Goal: Task Accomplishment & Management: Use online tool/utility

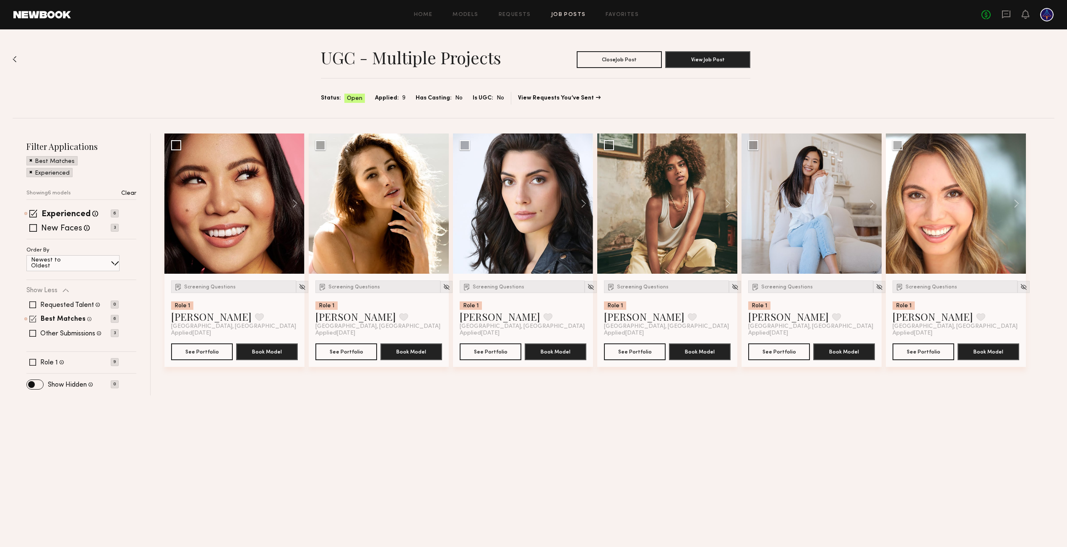
click at [33, 321] on span at bounding box center [32, 318] width 7 height 7
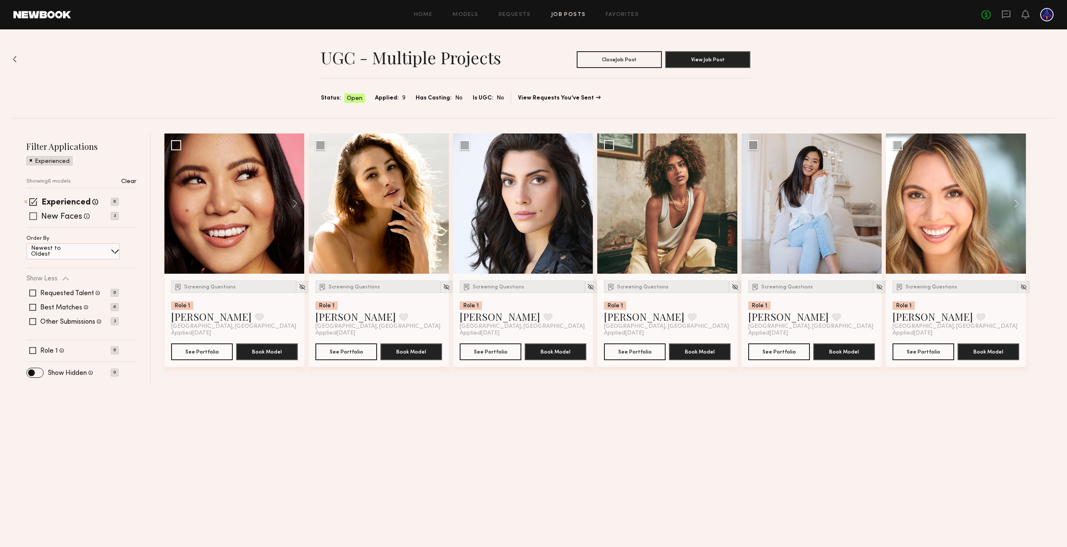
click at [39, 217] on div "New Faces Talent we've deemed to be in the early stages of their professional c…" at bounding box center [72, 216] width 92 height 7
click at [34, 215] on span at bounding box center [33, 216] width 8 height 8
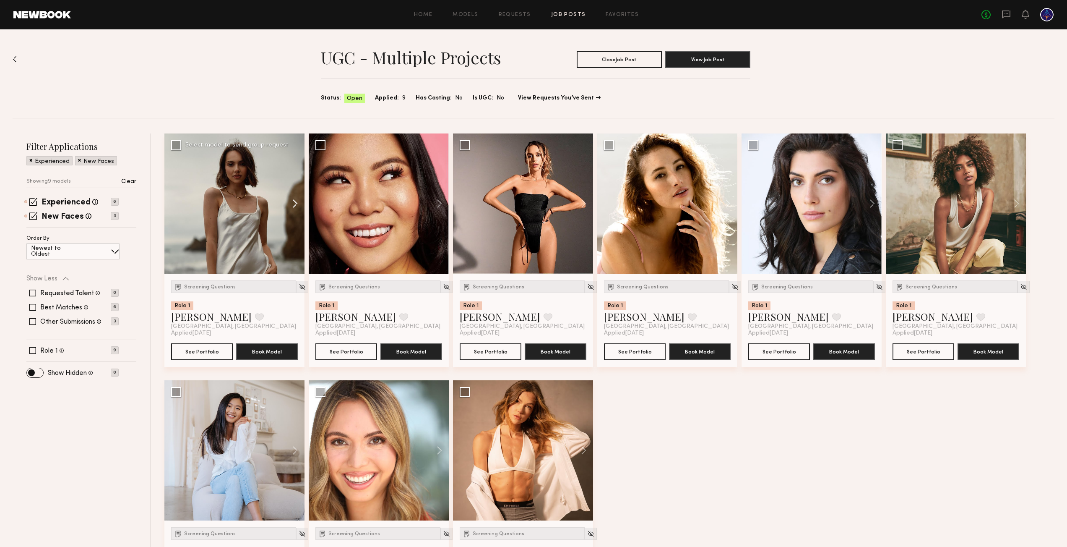
click at [298, 205] on button at bounding box center [291, 203] width 27 height 140
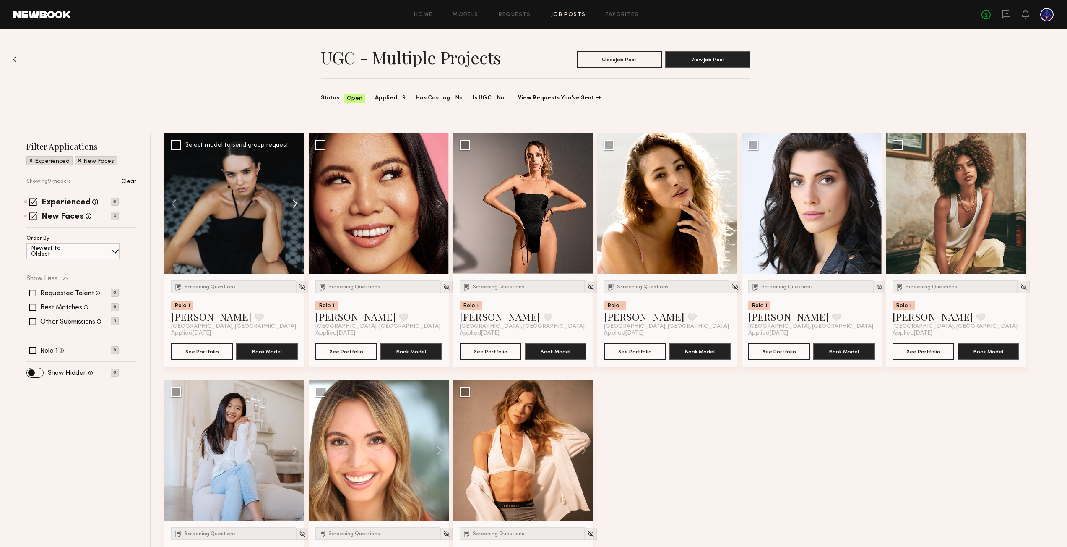
click at [298, 205] on button at bounding box center [291, 203] width 27 height 140
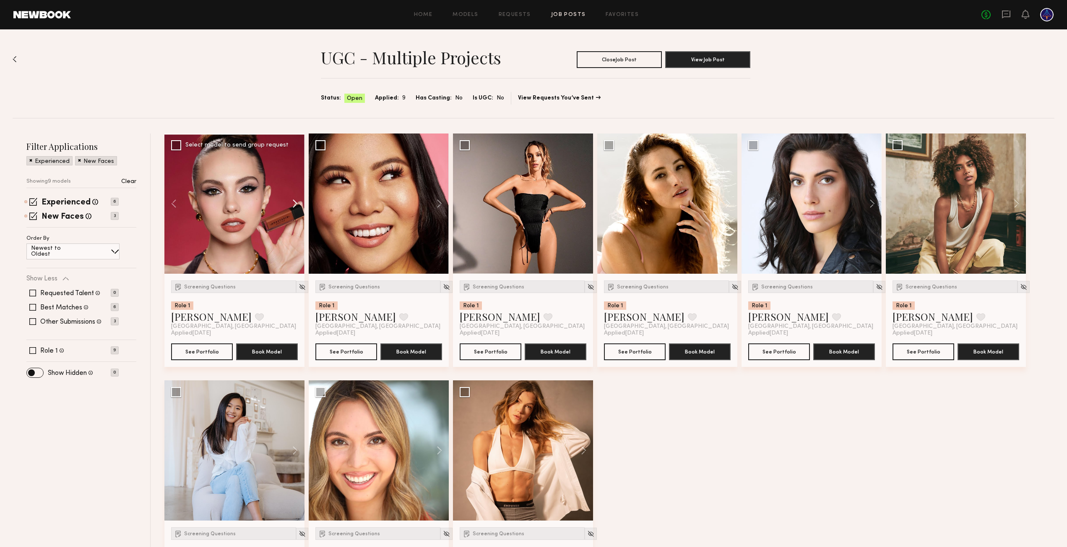
click at [298, 205] on button at bounding box center [291, 203] width 27 height 140
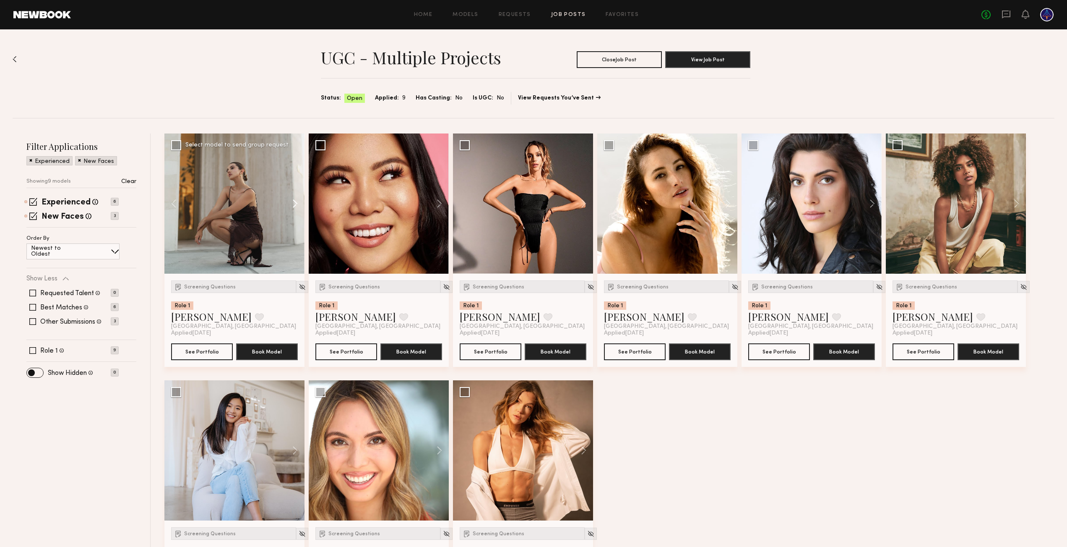
click at [298, 205] on button at bounding box center [291, 203] width 27 height 140
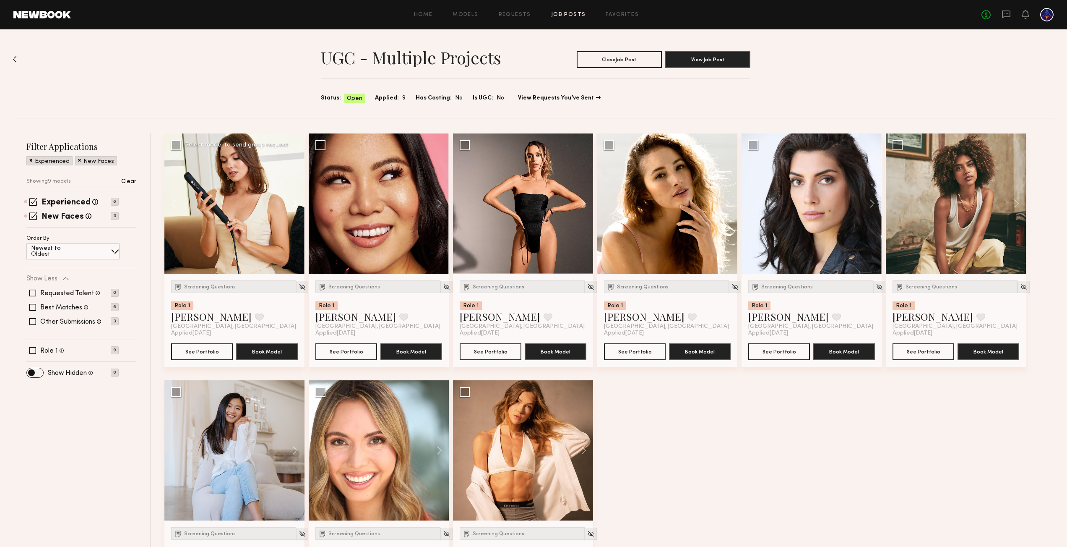
click at [298, 206] on button at bounding box center [291, 203] width 27 height 140
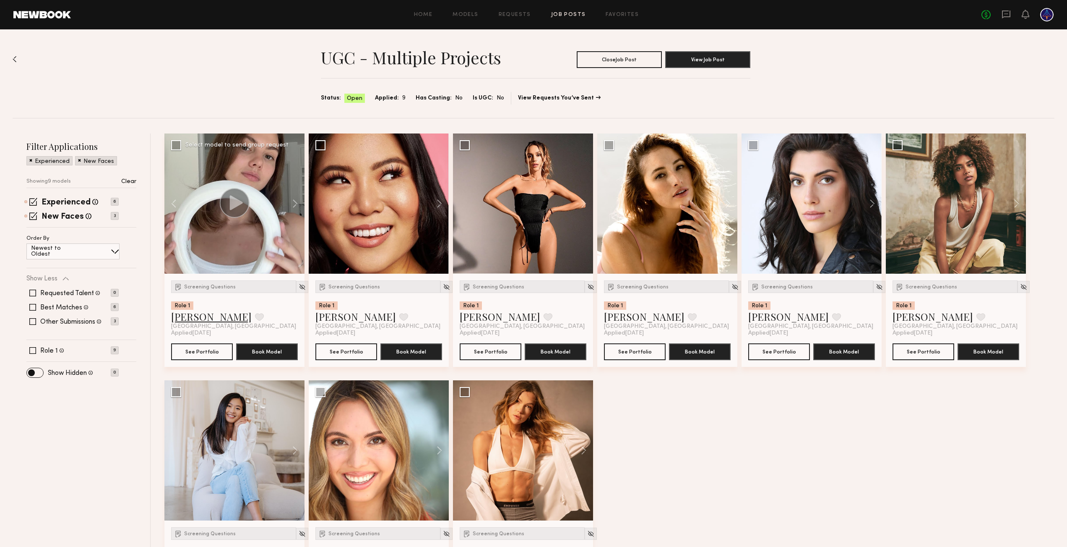
click at [172, 320] on link "[PERSON_NAME]" at bounding box center [211, 316] width 81 height 13
click at [438, 200] on button at bounding box center [435, 203] width 27 height 140
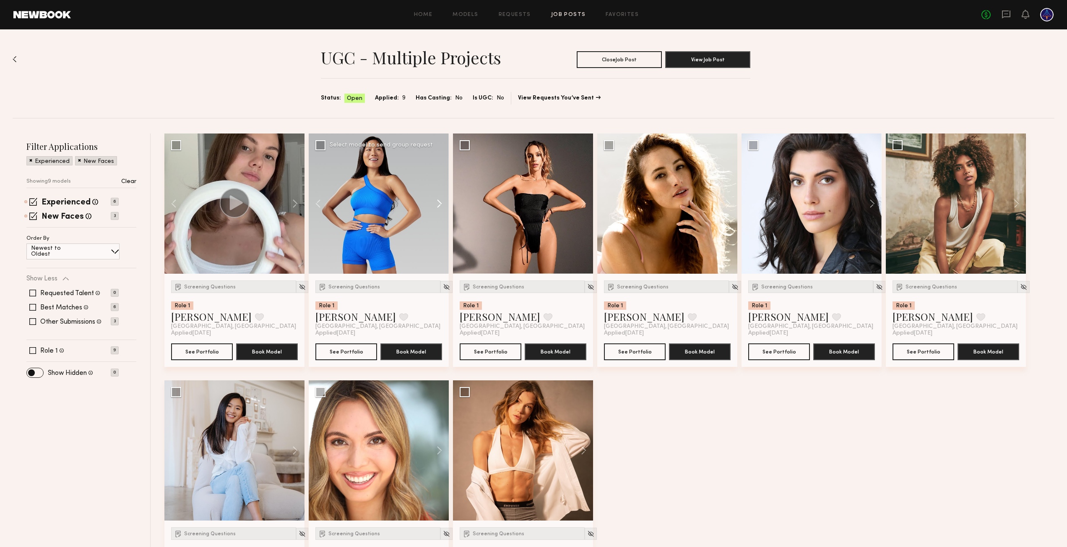
click at [438, 200] on button at bounding box center [435, 203] width 27 height 140
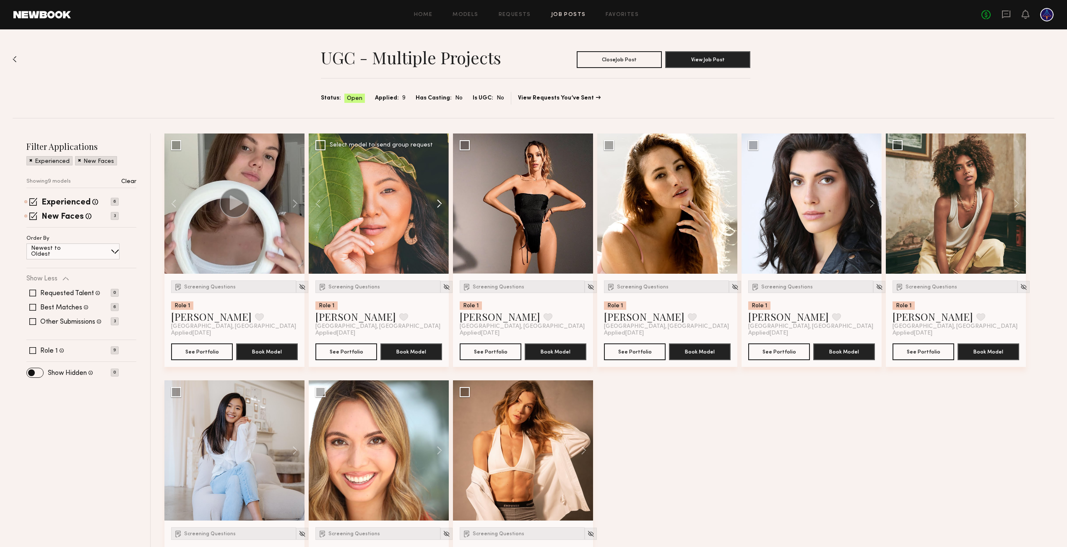
click at [438, 200] on button at bounding box center [435, 203] width 27 height 140
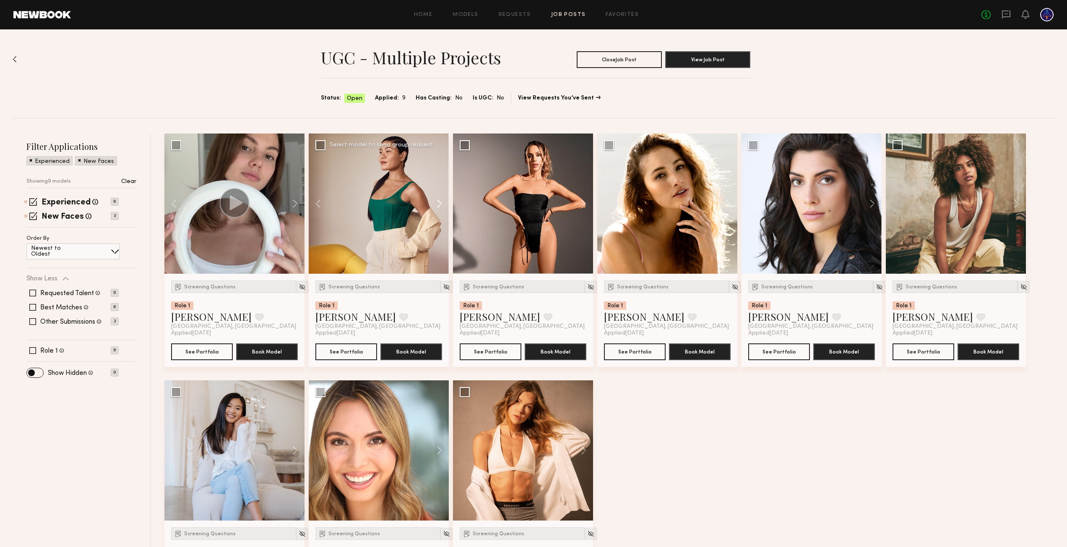
click at [438, 200] on button at bounding box center [435, 203] width 27 height 140
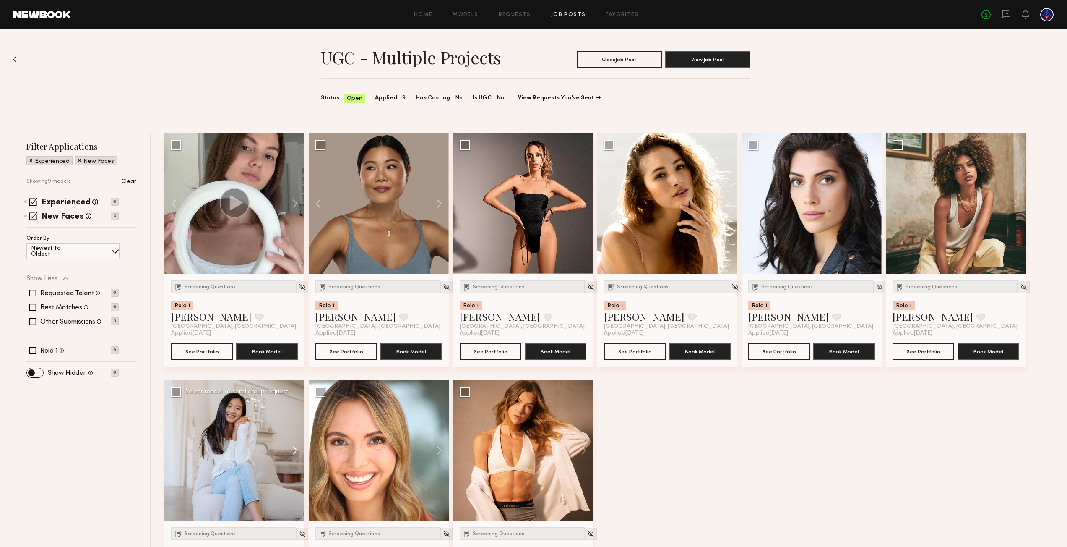
click at [292, 450] on button at bounding box center [291, 450] width 27 height 140
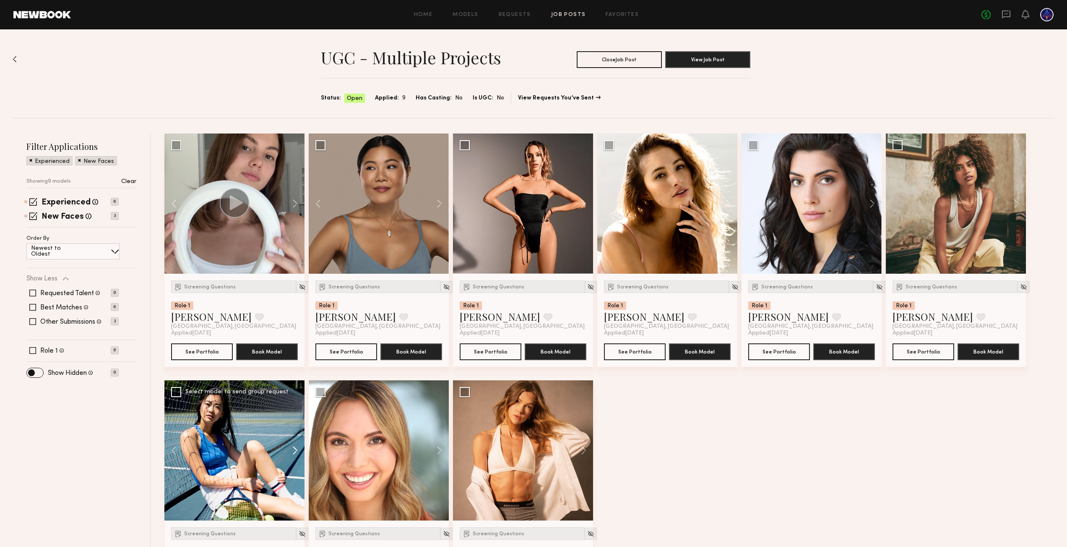
click at [292, 450] on button at bounding box center [291, 450] width 27 height 140
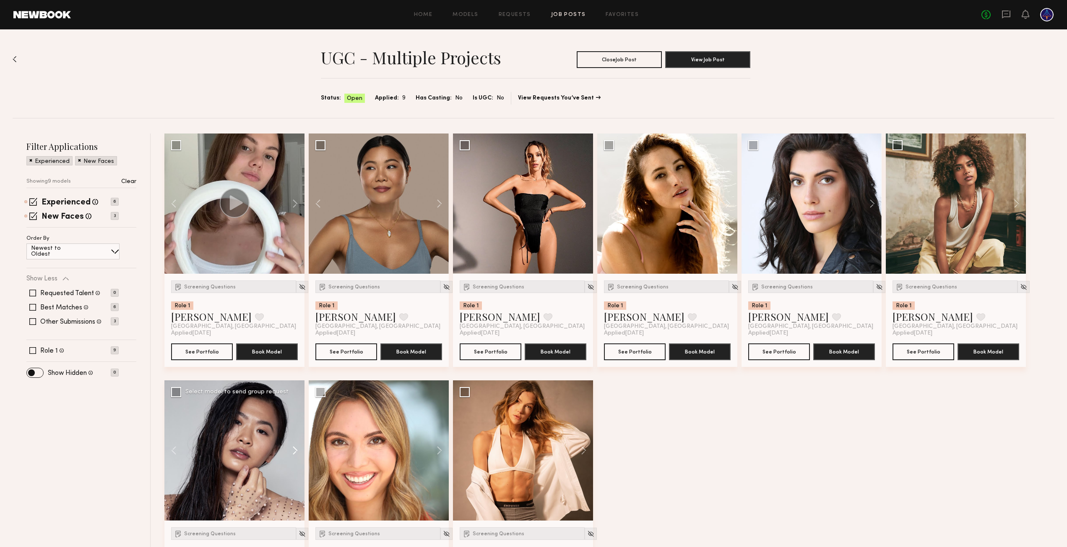
click at [292, 450] on button at bounding box center [291, 450] width 27 height 140
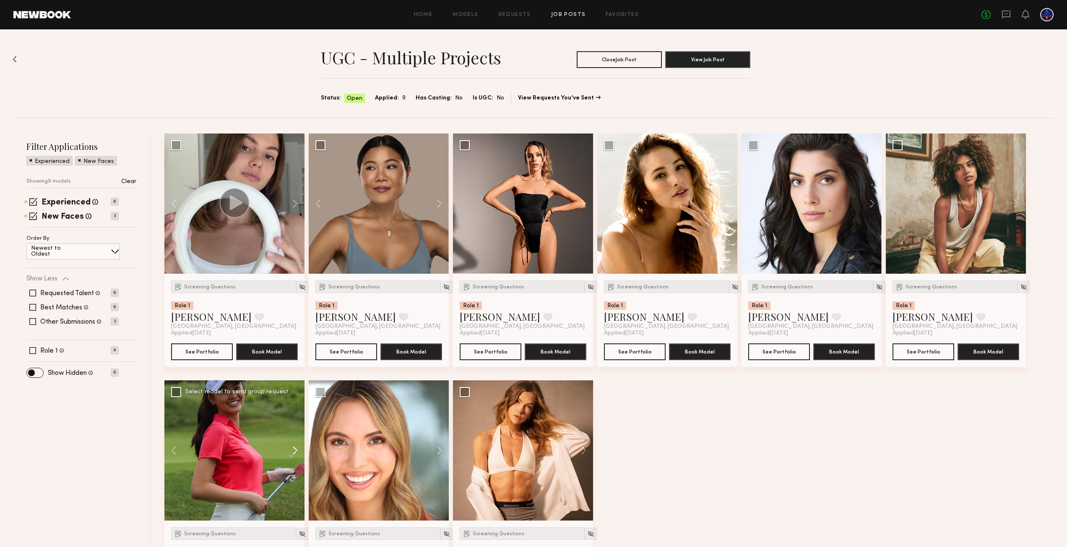
click at [292, 450] on button at bounding box center [291, 450] width 27 height 140
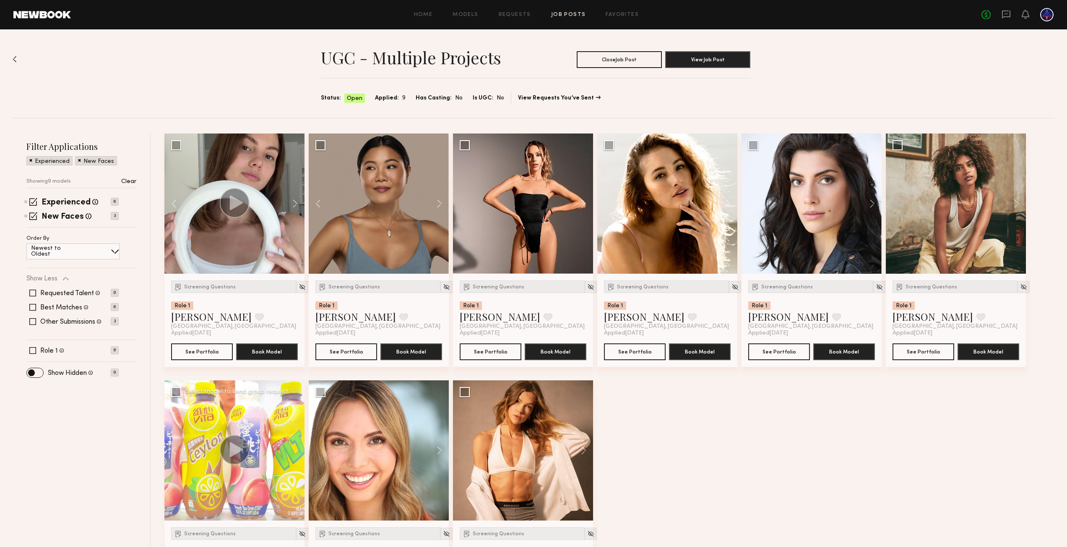
click at [292, 450] on div at bounding box center [234, 450] width 140 height 140
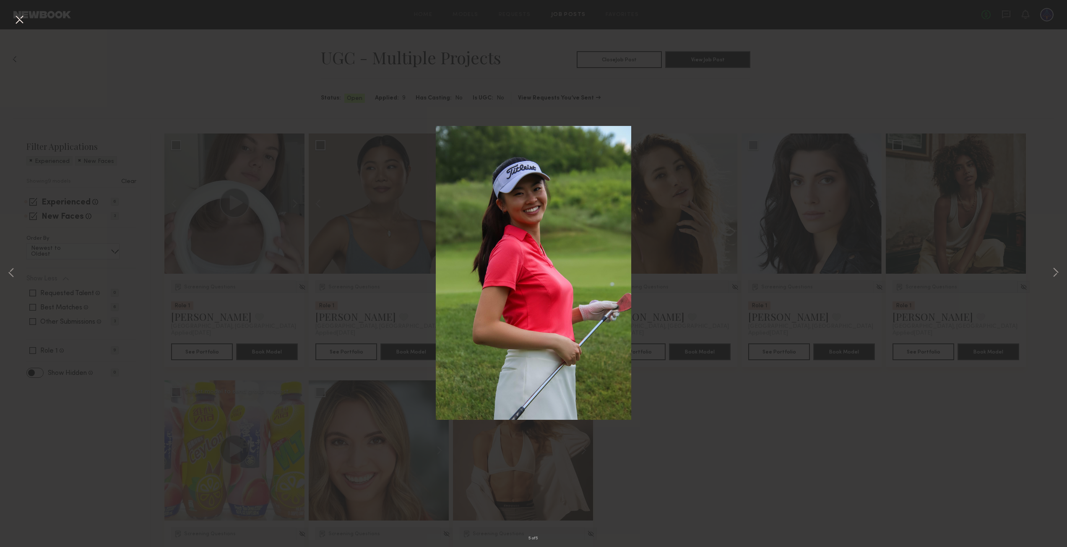
click at [726, 203] on div "5 of 5" at bounding box center [533, 273] width 1067 height 547
click at [25, 14] on button at bounding box center [19, 20] width 13 height 15
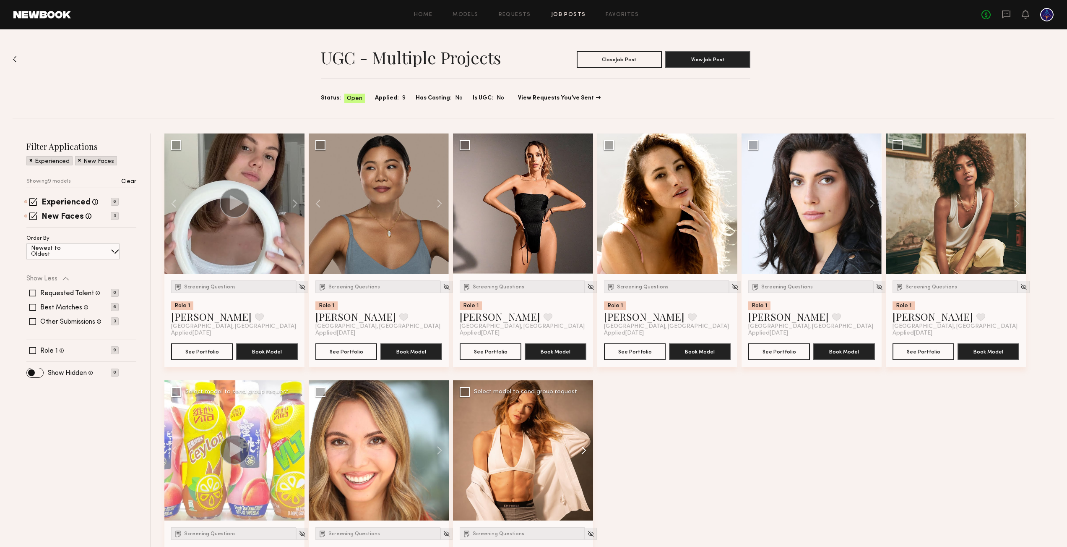
click at [583, 454] on button at bounding box center [579, 450] width 27 height 140
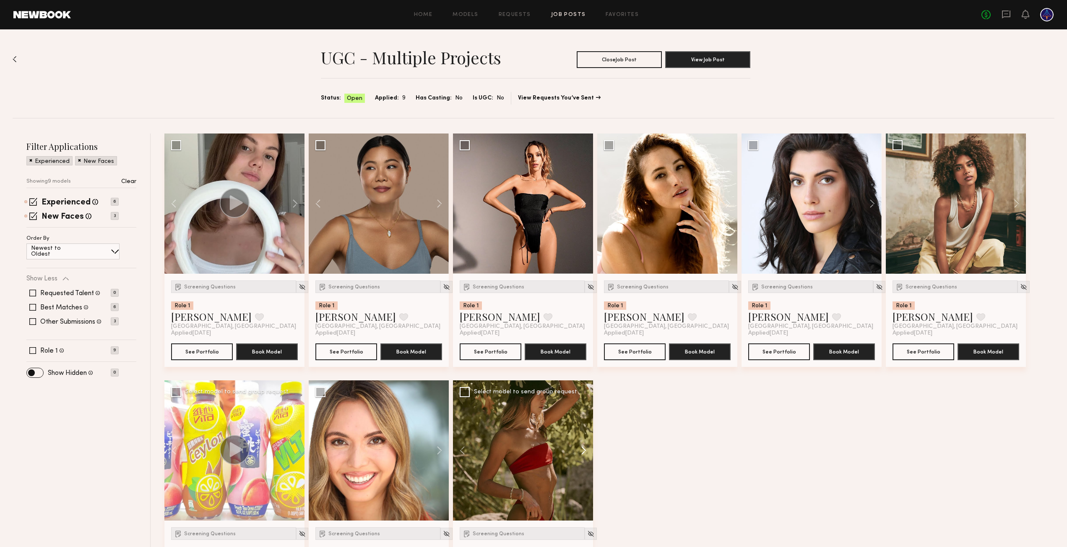
click at [583, 454] on button at bounding box center [579, 450] width 27 height 140
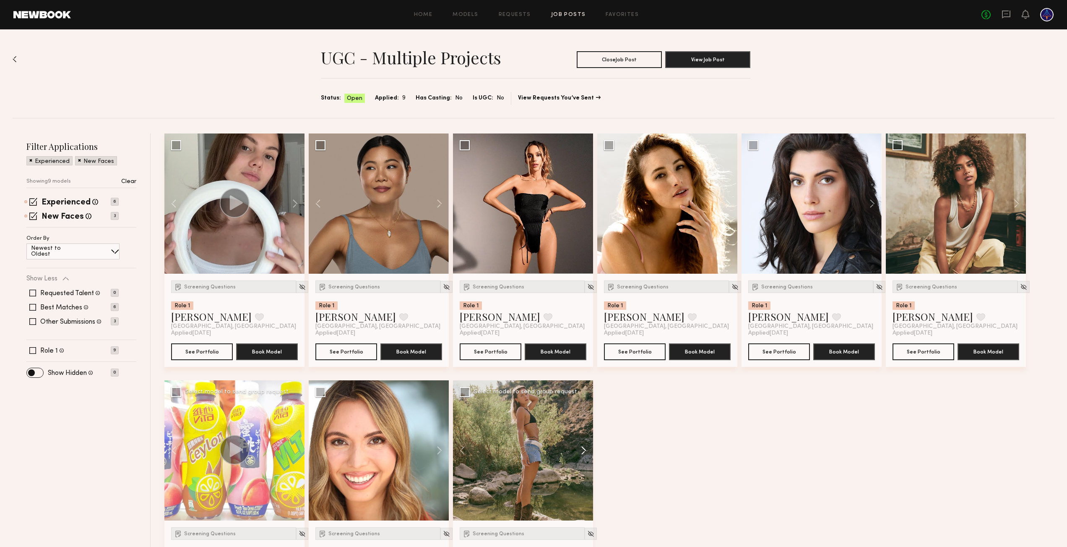
click at [583, 454] on button at bounding box center [579, 450] width 27 height 140
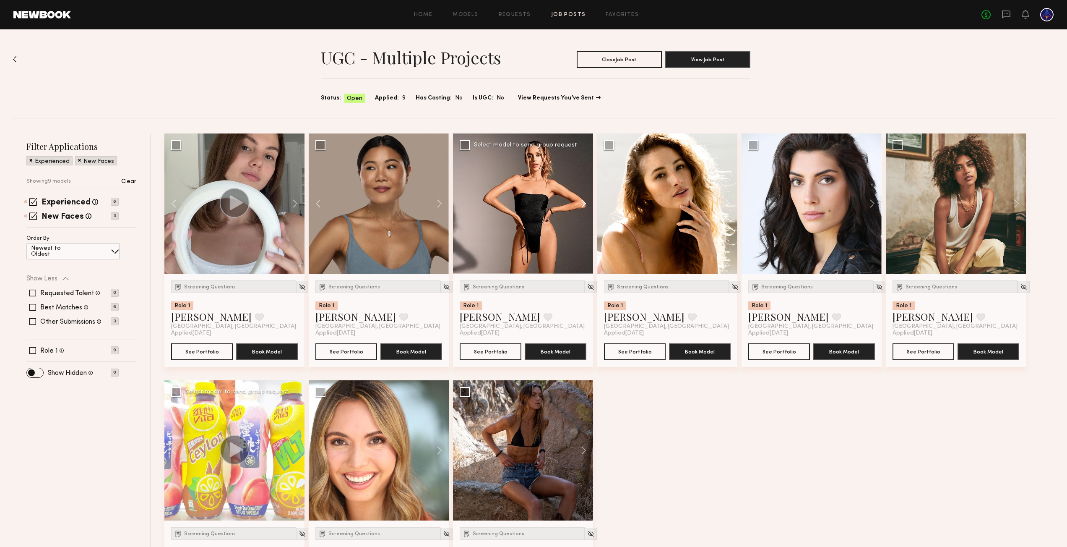
click at [585, 206] on button at bounding box center [579, 203] width 27 height 140
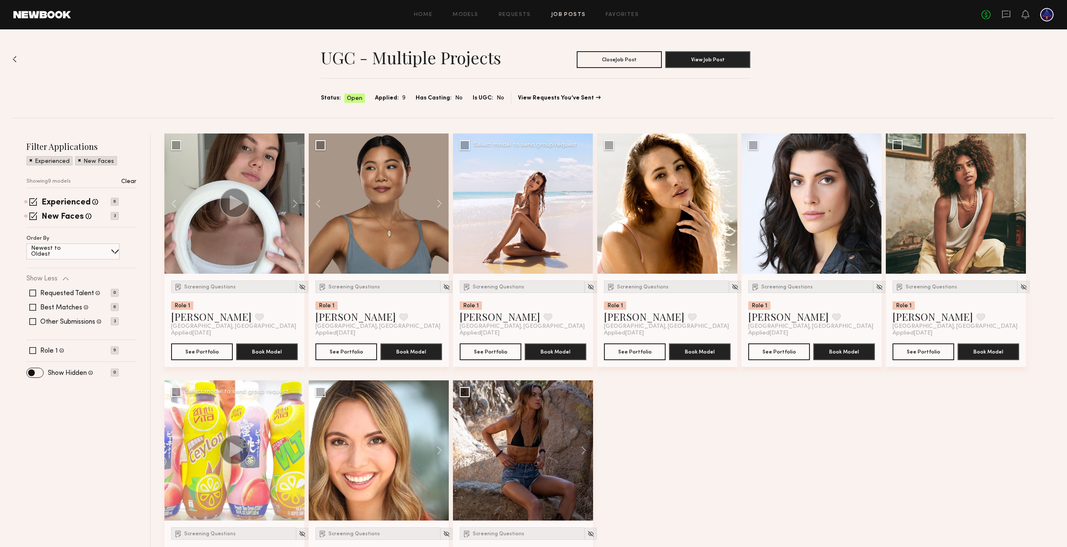
click at [585, 205] on button at bounding box center [579, 203] width 27 height 140
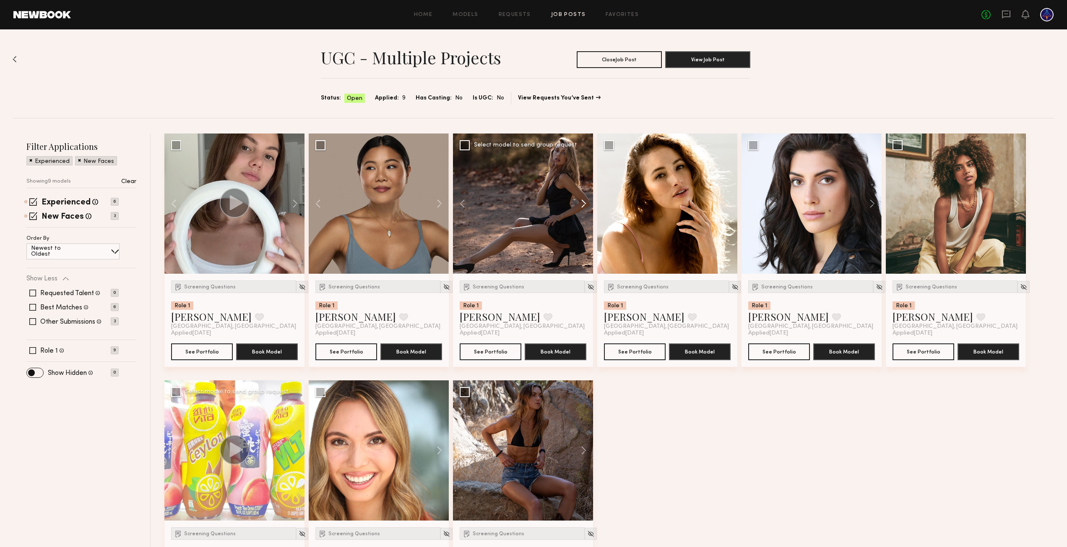
click at [585, 205] on button at bounding box center [579, 203] width 27 height 140
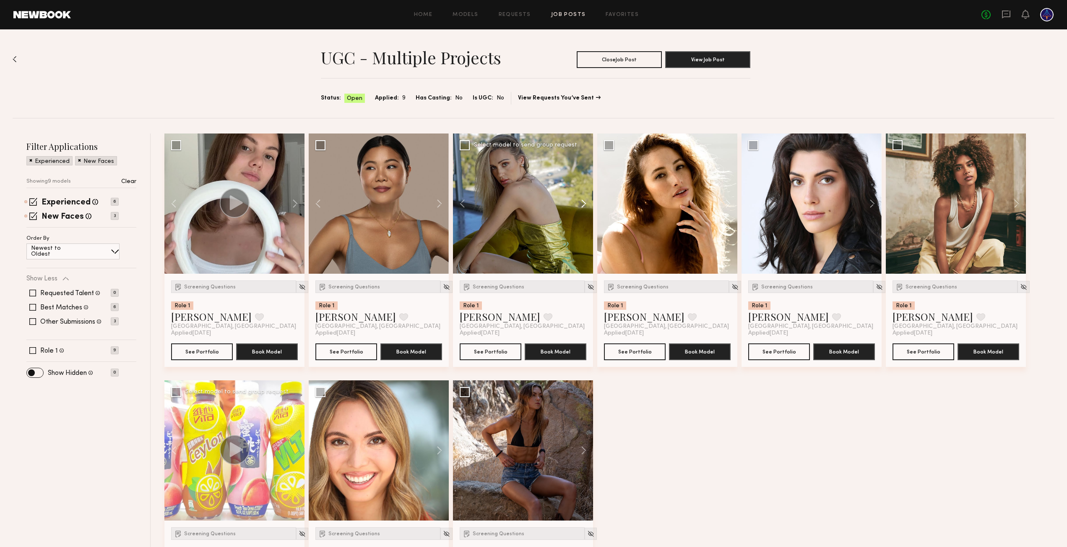
click at [585, 205] on button at bounding box center [579, 203] width 27 height 140
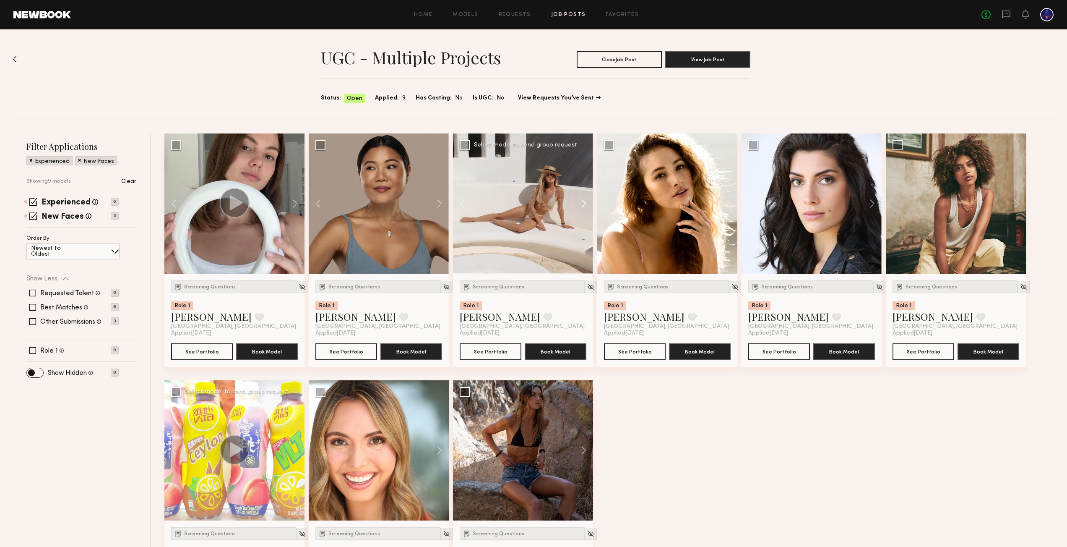
click at [585, 205] on button at bounding box center [579, 203] width 27 height 140
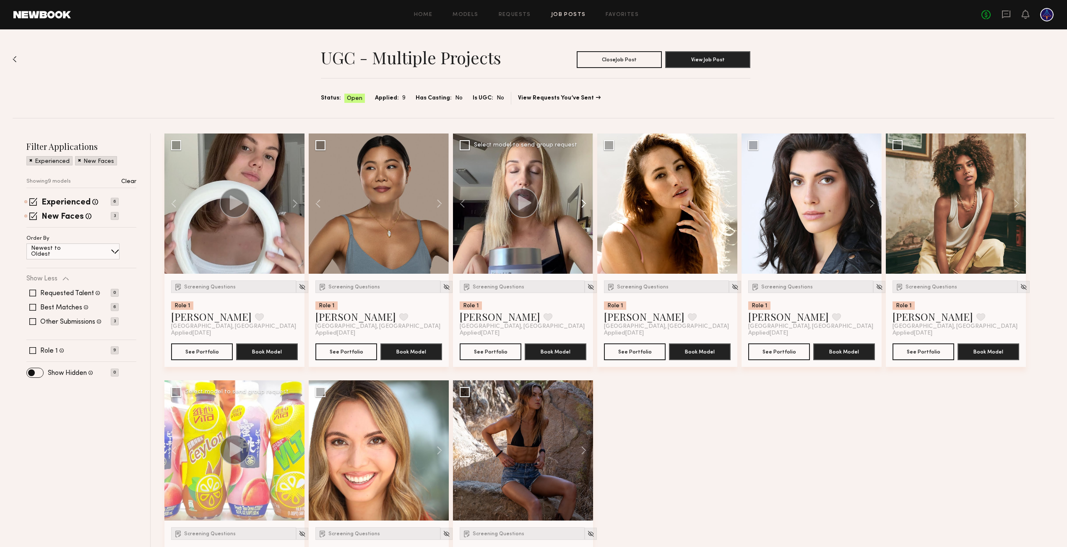
click at [585, 205] on button at bounding box center [579, 203] width 27 height 140
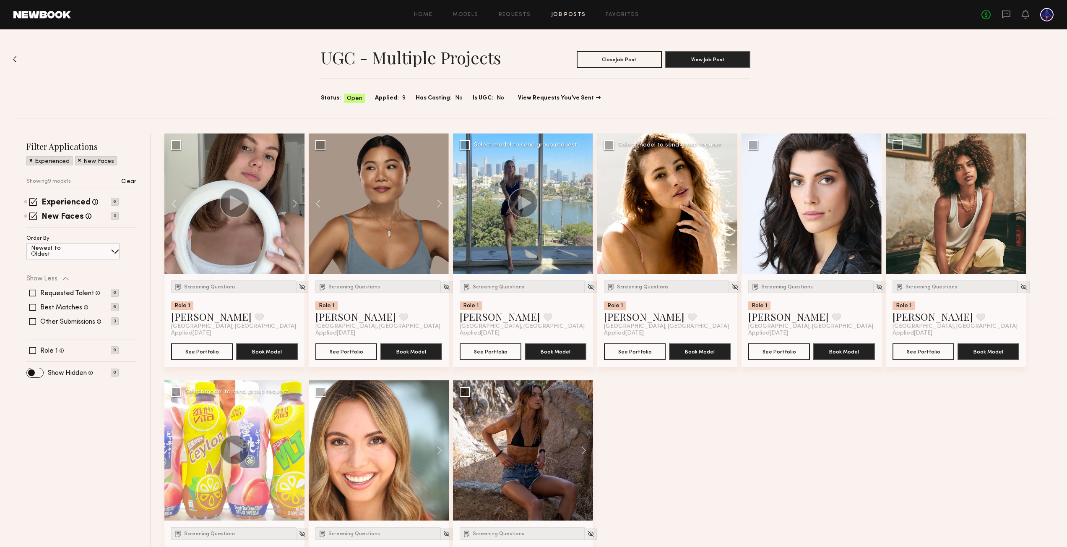
click at [728, 199] on button at bounding box center [724, 203] width 27 height 140
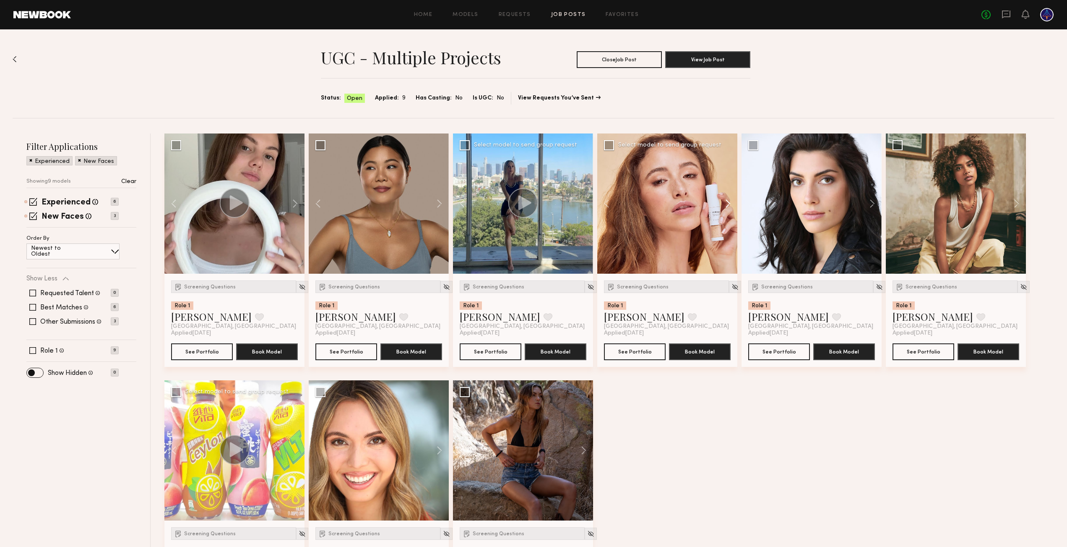
click at [728, 199] on button at bounding box center [724, 203] width 27 height 140
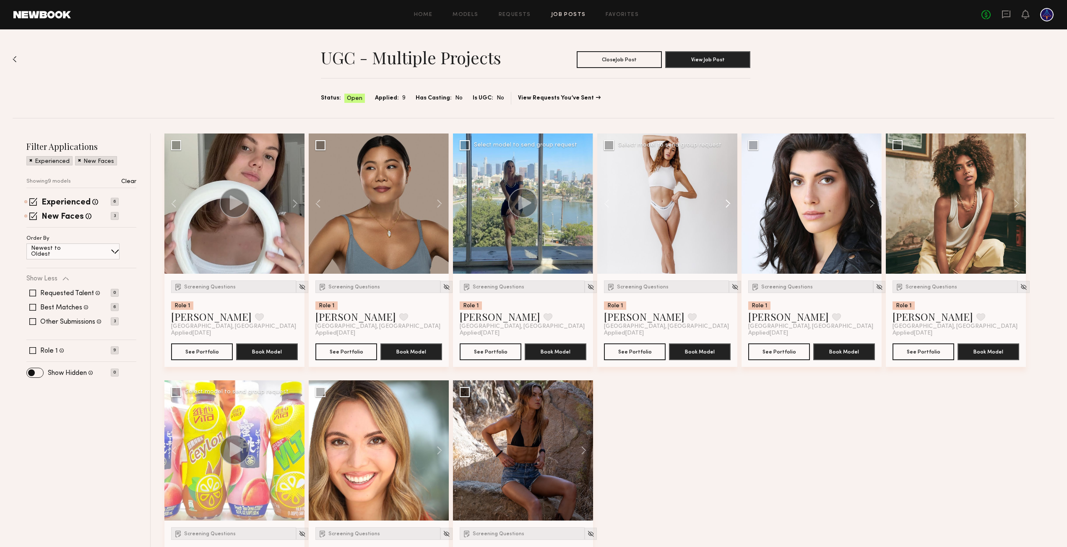
click at [728, 200] on button at bounding box center [724, 203] width 27 height 140
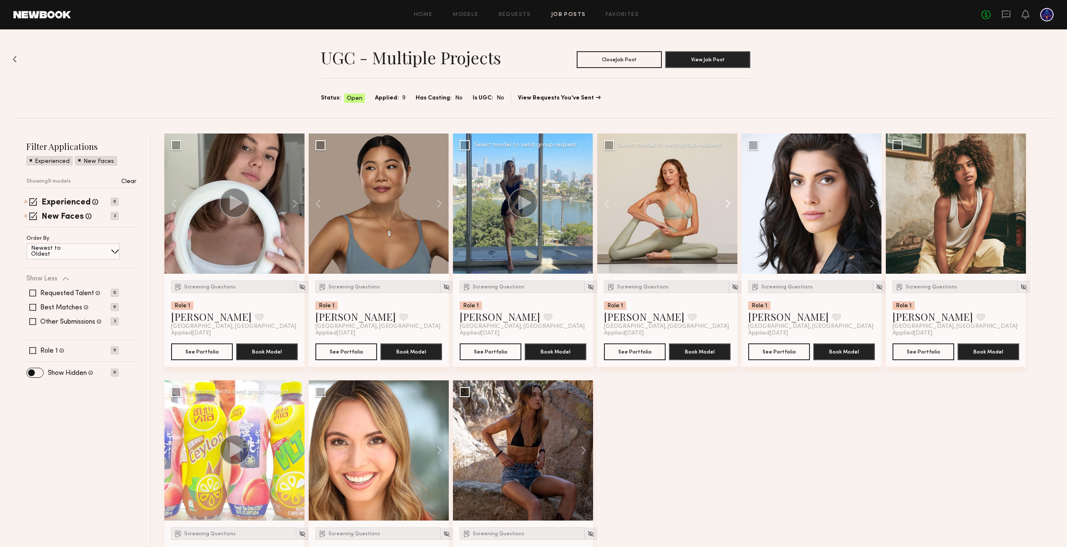
click at [728, 200] on button at bounding box center [724, 203] width 27 height 140
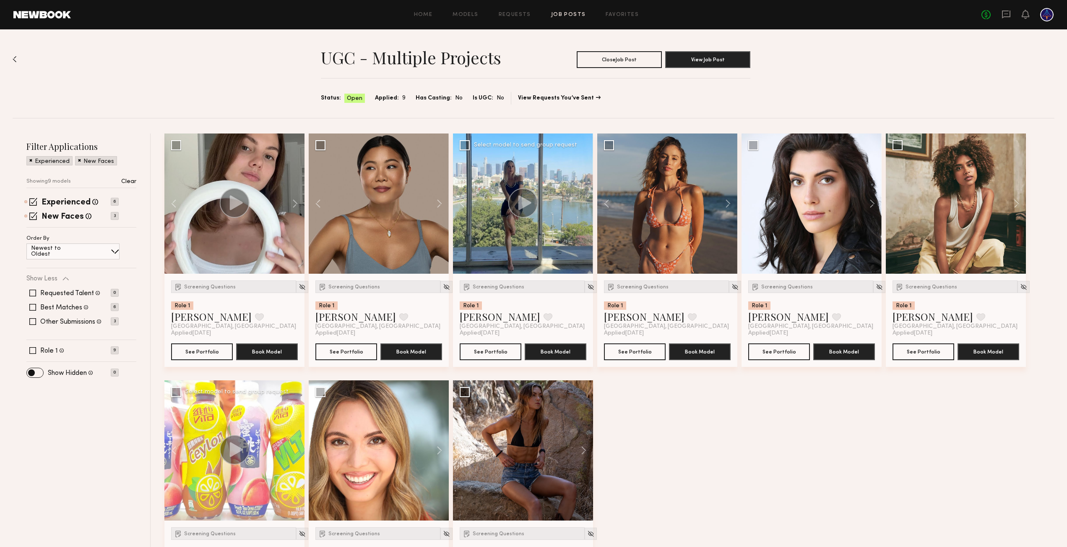
click at [393, 103] on section "Status: Open Applied: 9 Has Casting: No Is UGC: No View Requests You’ve Sent" at bounding box center [535, 98] width 429 height 13
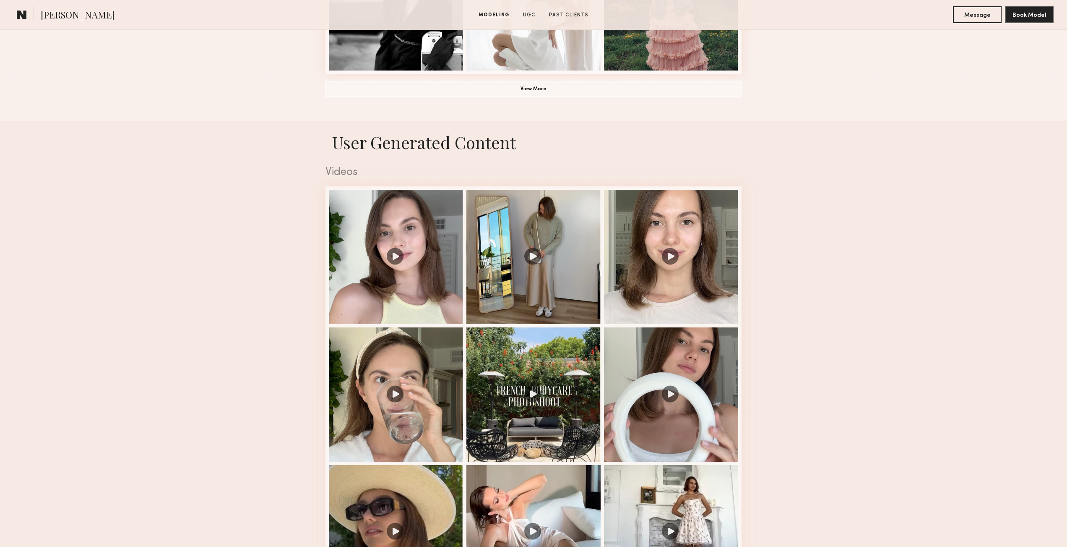
scroll to position [965, 0]
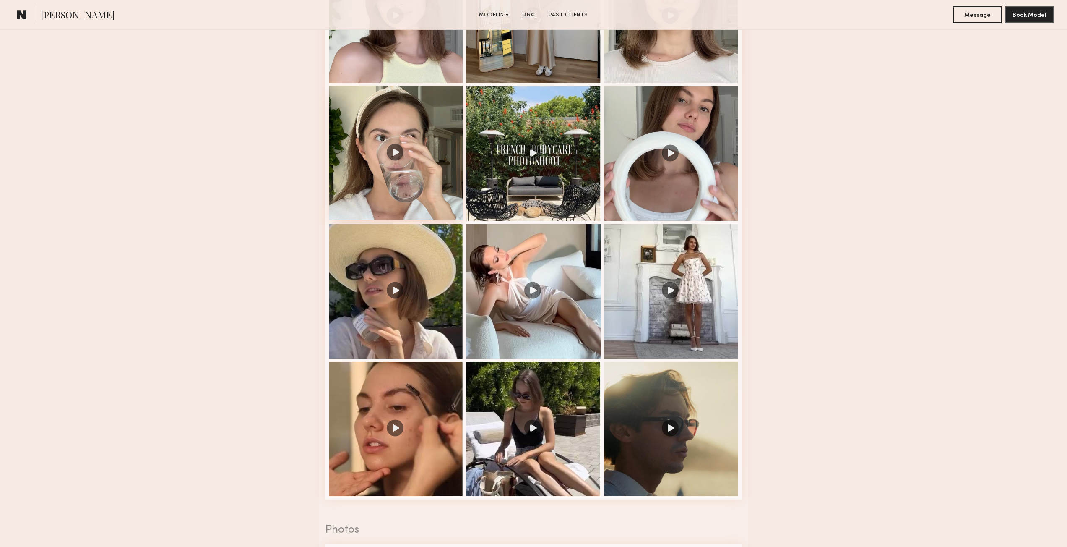
click at [379, 155] on div at bounding box center [396, 153] width 134 height 134
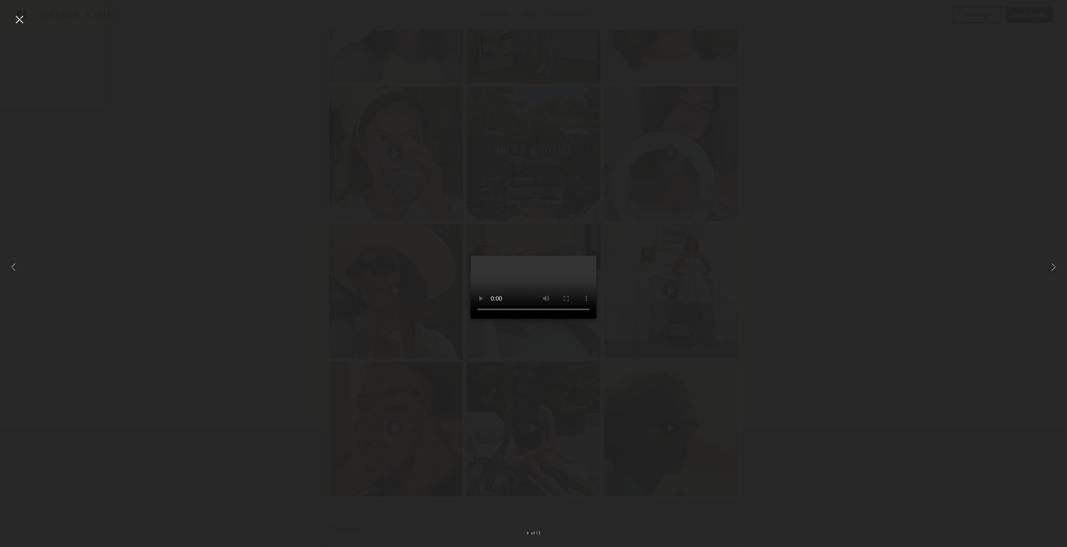
click at [16, 19] on div at bounding box center [19, 19] width 13 height 13
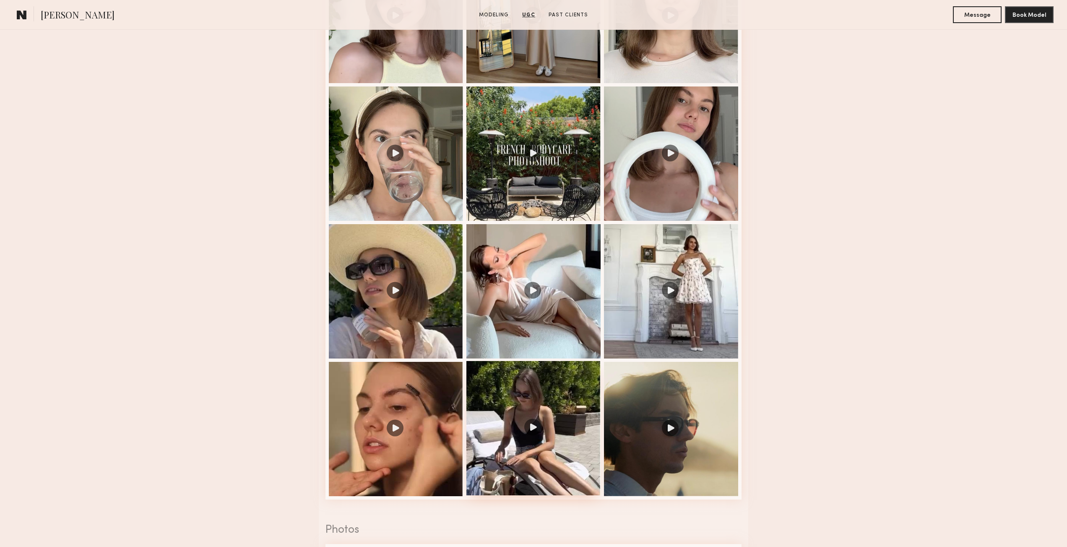
click at [571, 411] on div at bounding box center [533, 428] width 134 height 134
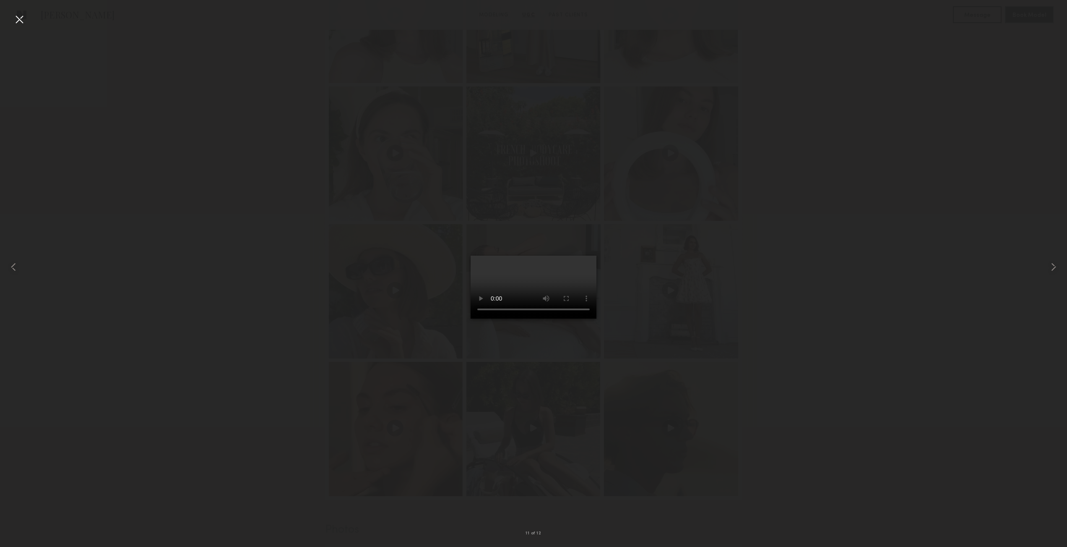
click at [25, 22] on div at bounding box center [19, 19] width 13 height 13
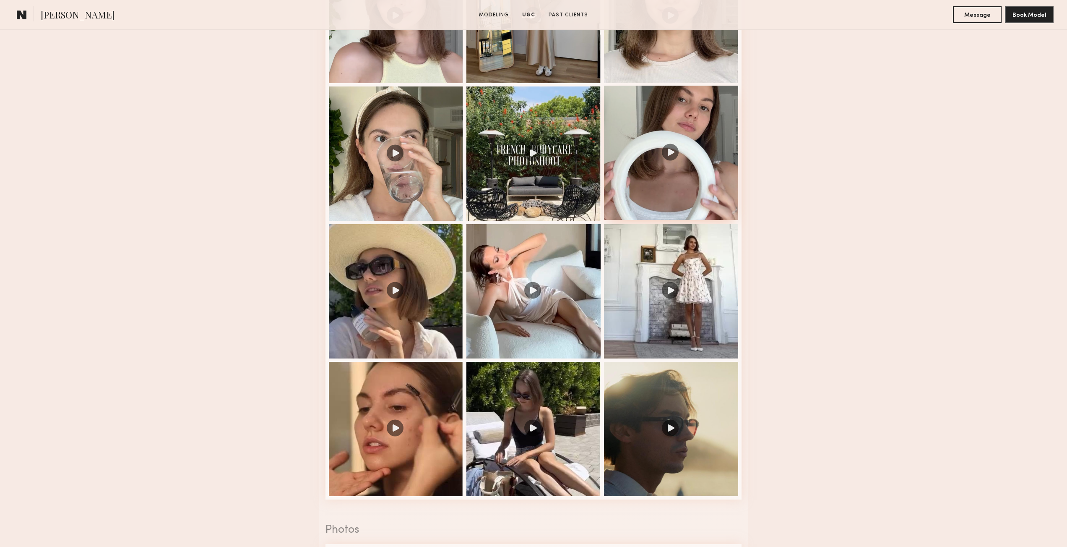
click at [718, 107] on div at bounding box center [671, 153] width 134 height 134
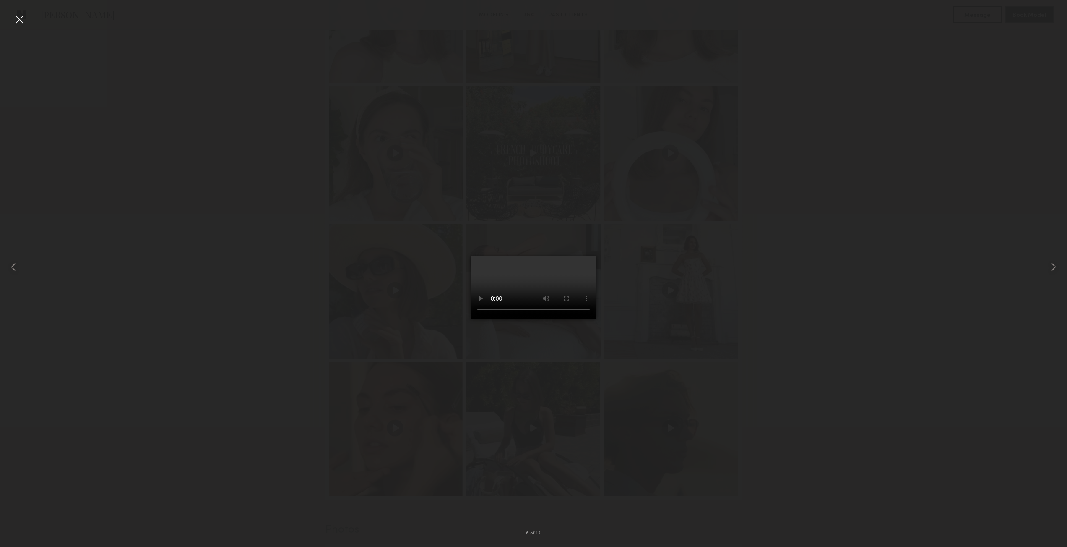
click at [18, 21] on div at bounding box center [19, 19] width 13 height 13
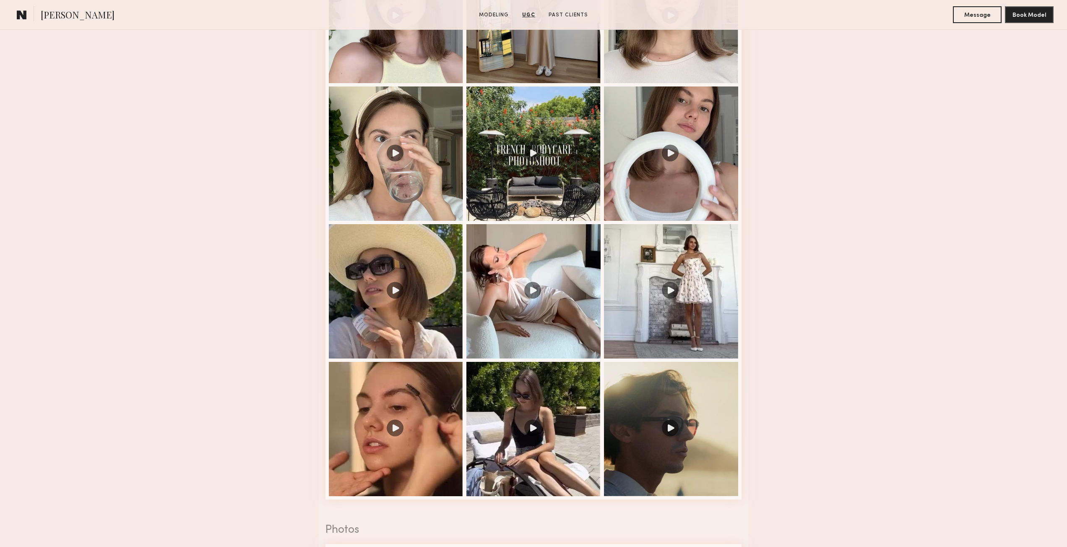
drag, startPoint x: 60, startPoint y: 192, endPoint x: 120, endPoint y: 193, distance: 59.1
click at [110, 193] on nb-model-profile-ugc-container "User Generated Content Videos 6 of 12 Photos 1 of 3" at bounding box center [533, 292] width 1067 height 825
